Goal: Check status: Check status

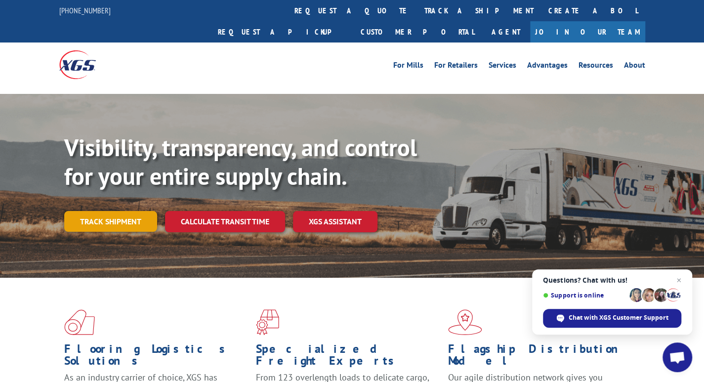
click at [111, 211] on link "Track shipment" at bounding box center [110, 221] width 93 height 21
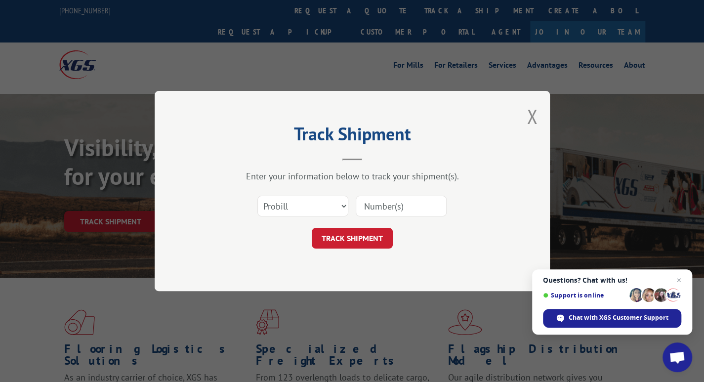
click at [356, 202] on input at bounding box center [401, 206] width 91 height 21
type input "17603648"
click button "TRACK SHIPMENT" at bounding box center [352, 238] width 81 height 21
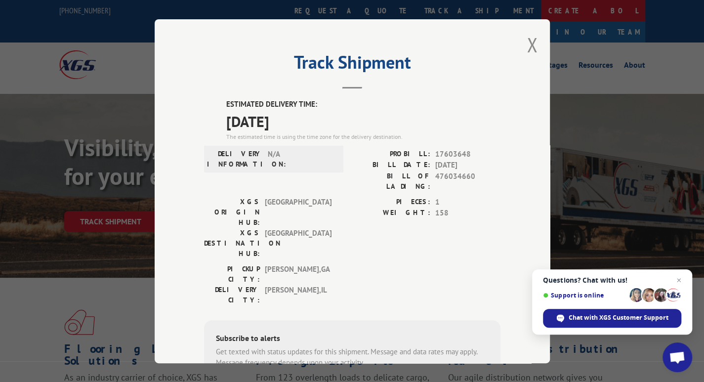
drag, startPoint x: 531, startPoint y: 42, endPoint x: 366, endPoint y: 2, distance: 170.3
click at [531, 42] on button "Close modal" at bounding box center [532, 45] width 11 height 26
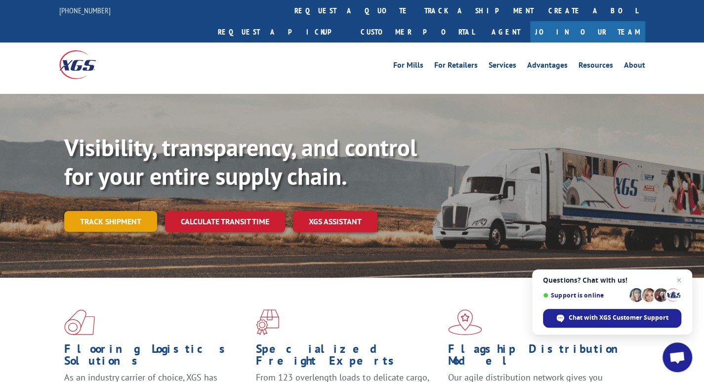
click at [113, 211] on link "Track shipment" at bounding box center [110, 221] width 93 height 21
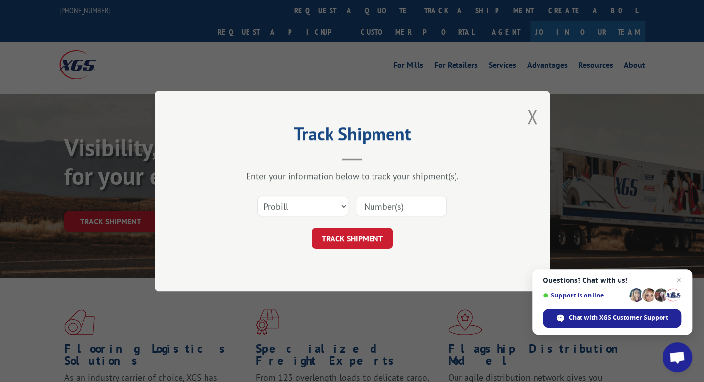
click at [405, 207] on input at bounding box center [401, 206] width 91 height 21
type input "17594607"
click button "TRACK SHIPMENT" at bounding box center [352, 238] width 81 height 21
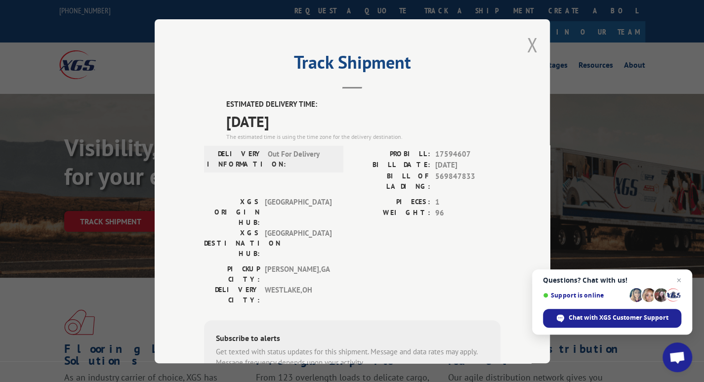
click at [530, 45] on button "Close modal" at bounding box center [532, 45] width 11 height 26
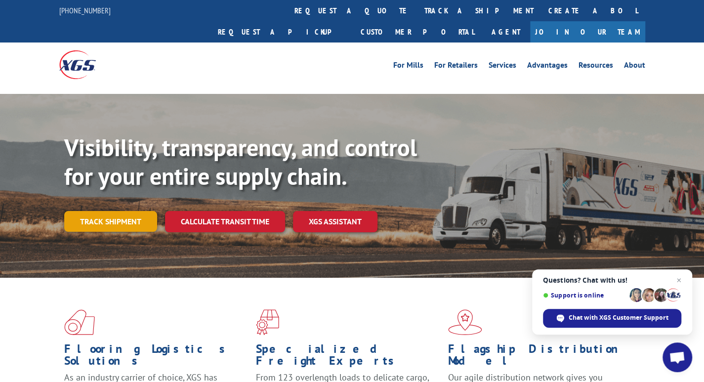
click at [112, 211] on link "Track shipment" at bounding box center [110, 221] width 93 height 21
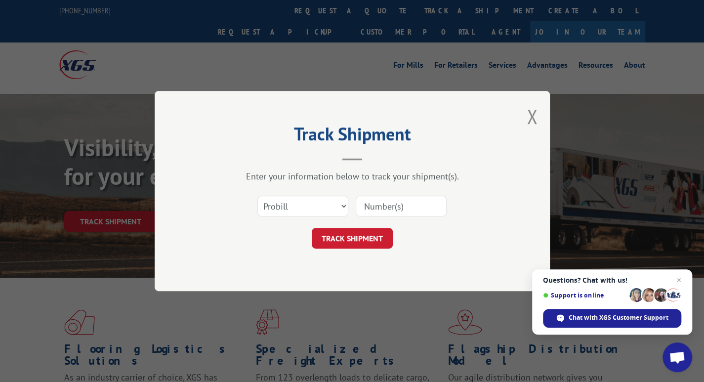
click at [377, 209] on input at bounding box center [401, 206] width 91 height 21
type input "17592714"
click button "TRACK SHIPMENT" at bounding box center [352, 238] width 81 height 21
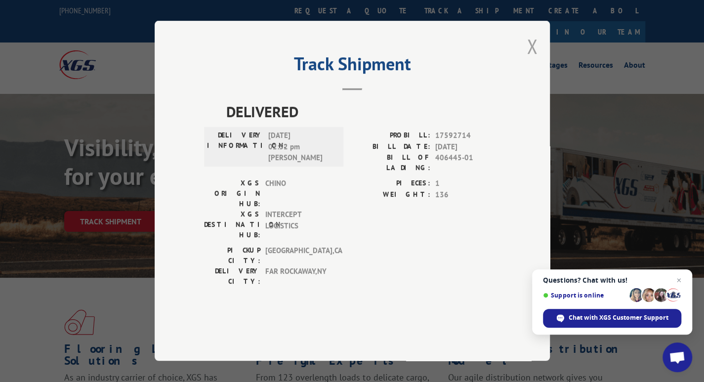
click at [528, 59] on button "Close modal" at bounding box center [532, 46] width 11 height 26
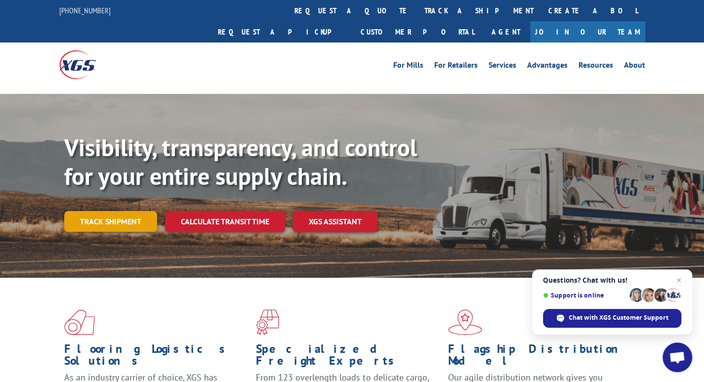
click at [115, 211] on link "Track shipment" at bounding box center [110, 221] width 93 height 21
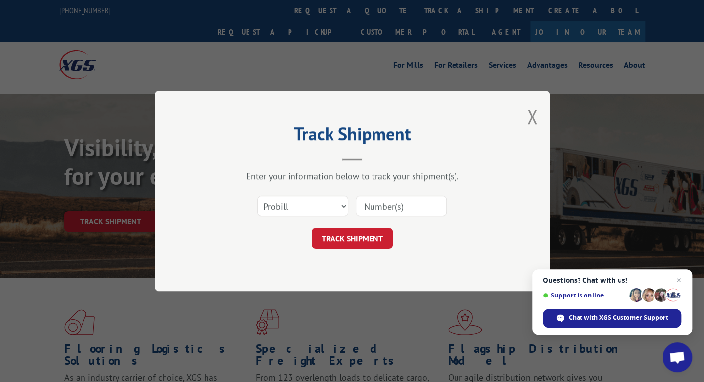
click at [389, 204] on input at bounding box center [401, 206] width 91 height 21
type input "17594561"
click button "TRACK SHIPMENT" at bounding box center [352, 238] width 81 height 21
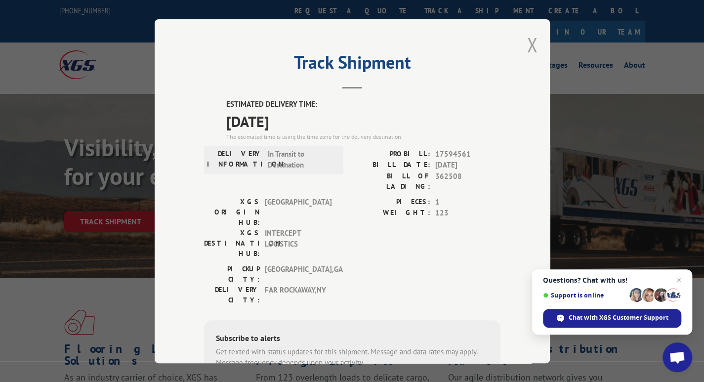
click at [532, 45] on button "Close modal" at bounding box center [532, 45] width 11 height 26
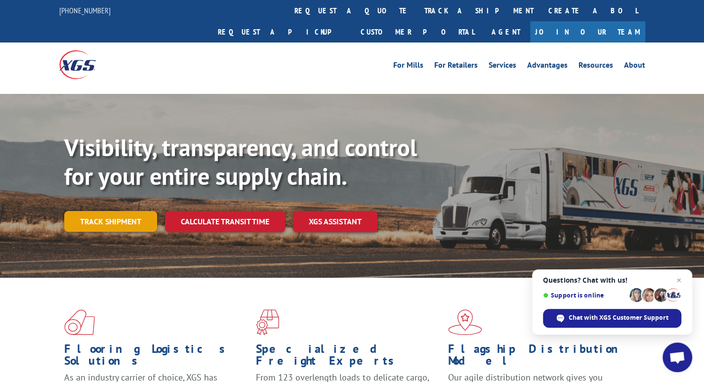
click at [104, 211] on link "Track shipment" at bounding box center [110, 221] width 93 height 21
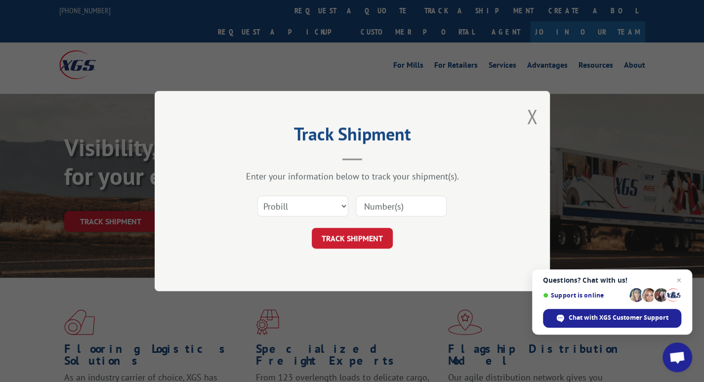
click at [378, 202] on input at bounding box center [401, 206] width 91 height 21
type input "17588210"
click button "TRACK SHIPMENT" at bounding box center [352, 238] width 81 height 21
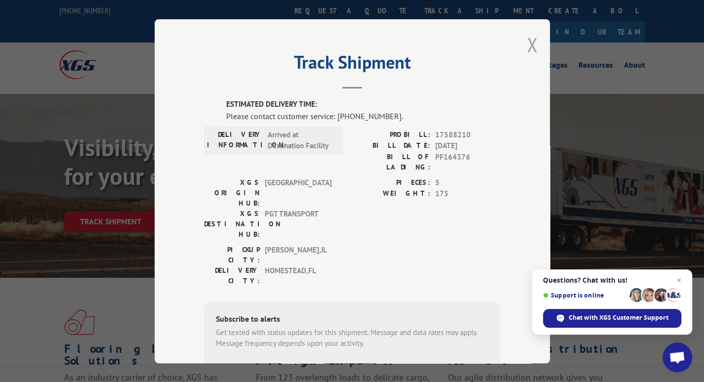
click at [529, 42] on button "Close modal" at bounding box center [532, 45] width 11 height 26
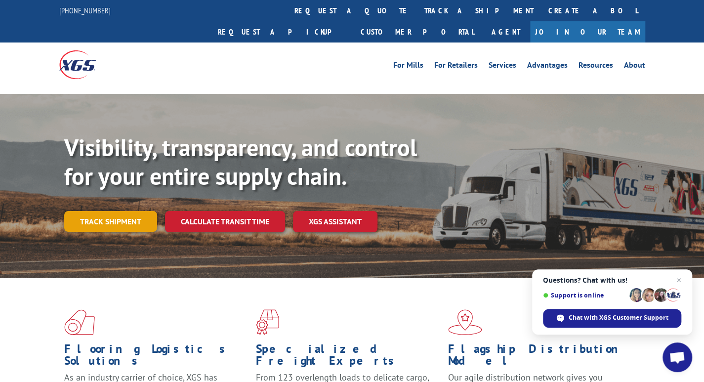
click at [116, 211] on link "Track shipment" at bounding box center [110, 221] width 93 height 21
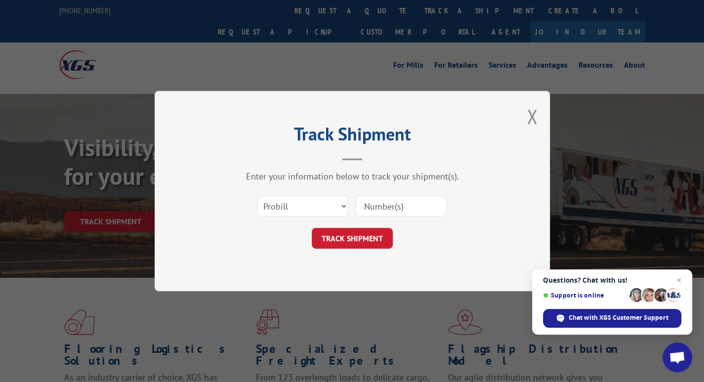
click at [385, 197] on input at bounding box center [401, 206] width 91 height 21
type input "17604989"
click button "TRACK SHIPMENT" at bounding box center [352, 238] width 81 height 21
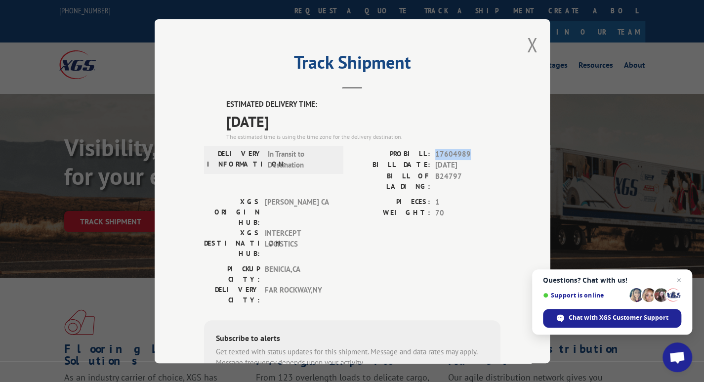
drag, startPoint x: 472, startPoint y: 151, endPoint x: 436, endPoint y: 152, distance: 36.6
click at [429, 148] on div "PROBILL: 17604989" at bounding box center [426, 153] width 148 height 11
copy span "17604989"
click at [527, 52] on button "Close modal" at bounding box center [532, 45] width 11 height 26
